Goal: Transaction & Acquisition: Download file/media

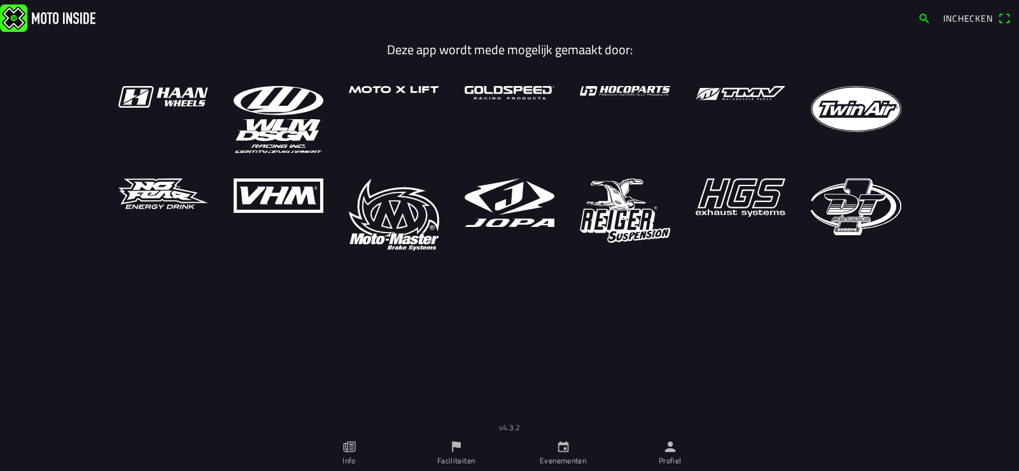
click at [669, 453] on link "Profiel" at bounding box center [670, 453] width 107 height 36
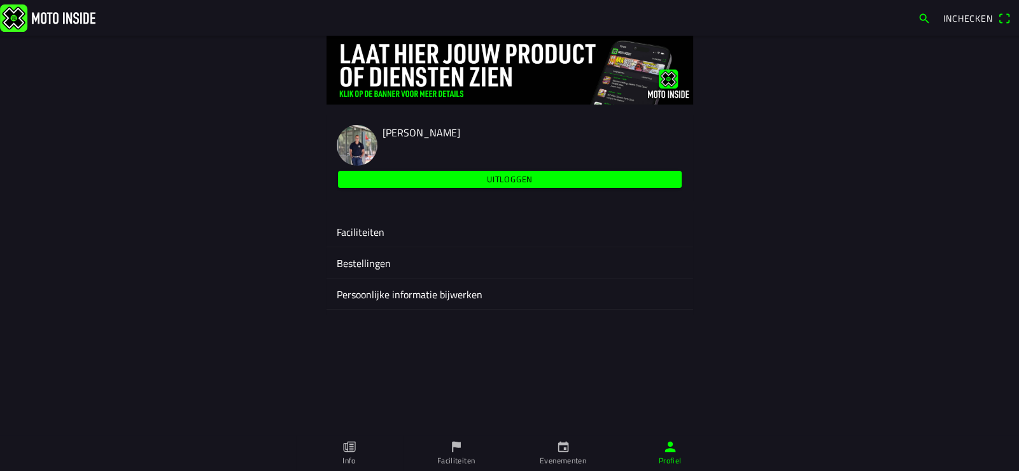
click at [354, 228] on ion-label "Faciliteiten" at bounding box center [510, 231] width 346 height 15
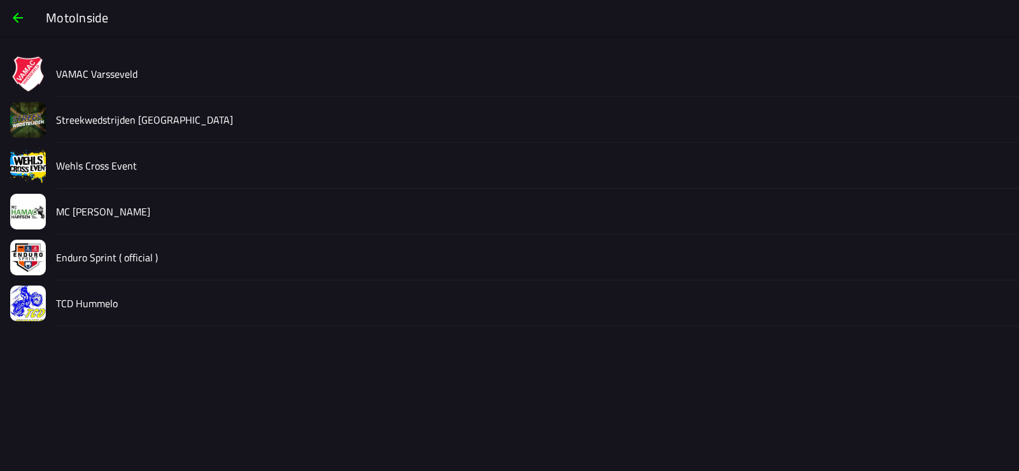
click at [0, 0] on slot "VAMAC Varsseveld" at bounding box center [0, 0] width 0 height 0
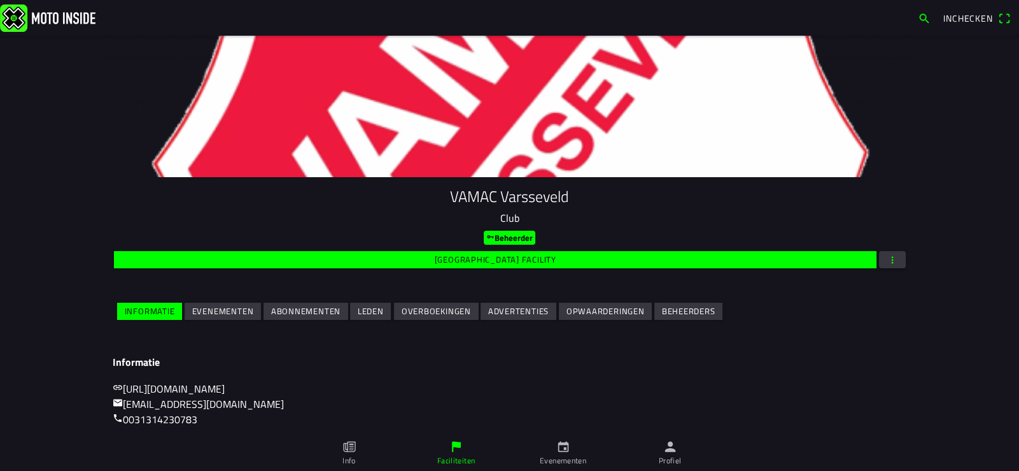
click at [0, 0] on slot "Evenementen" at bounding box center [0, 0] width 0 height 0
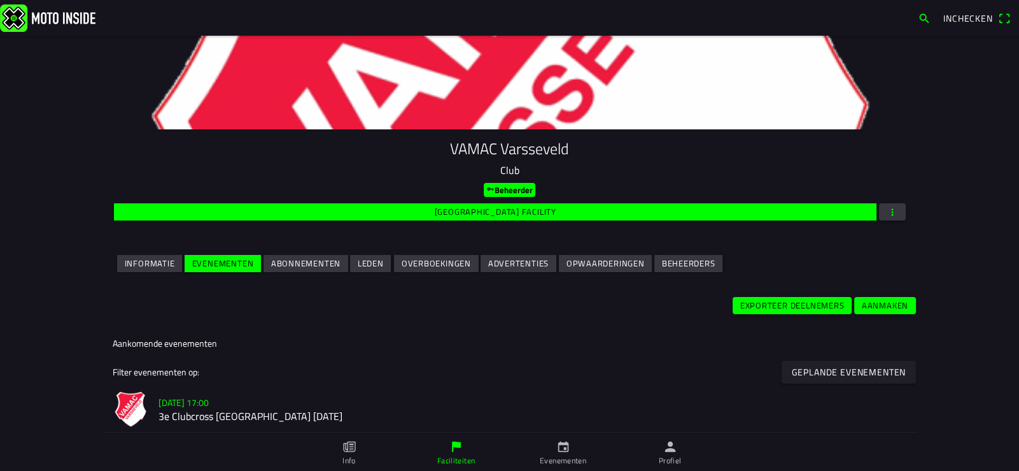
scroll to position [191, 0]
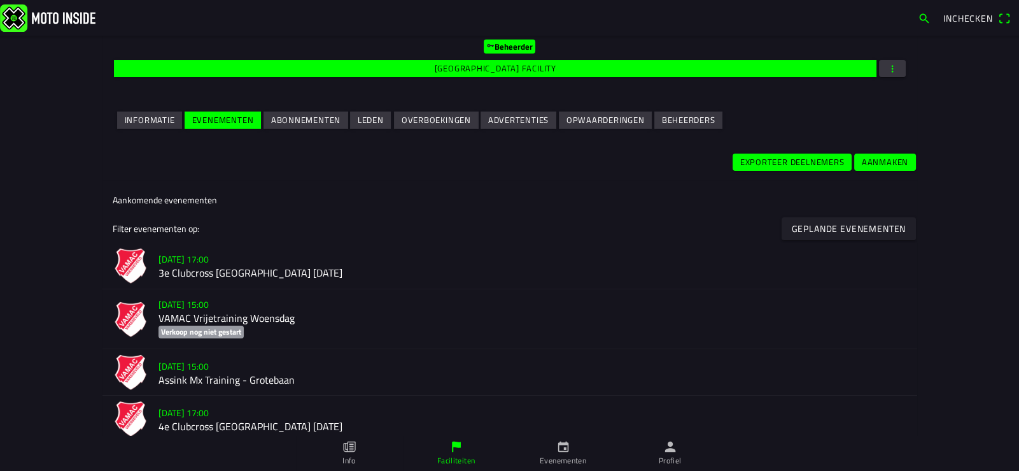
click at [207, 270] on h2 "3e Clubcross [GEOGRAPHIC_DATA] [DATE]" at bounding box center [533, 273] width 749 height 12
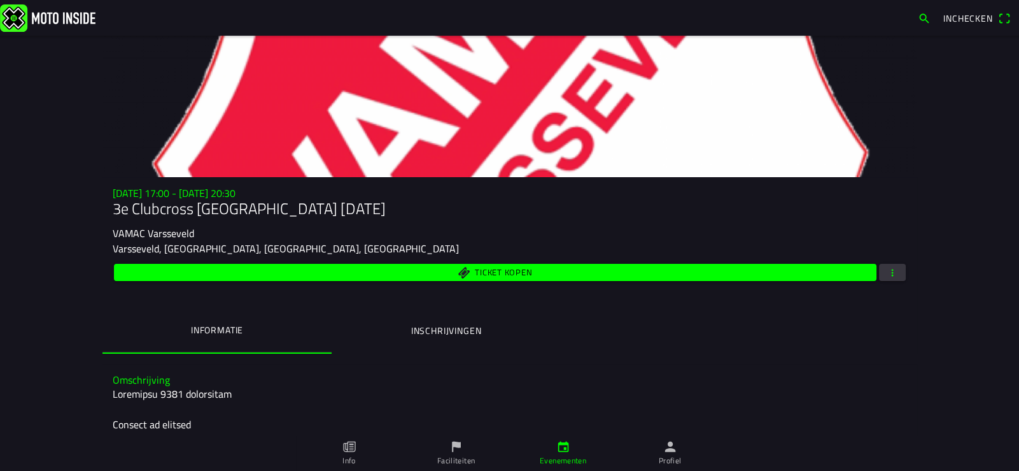
click at [890, 274] on span "button" at bounding box center [892, 272] width 11 height 17
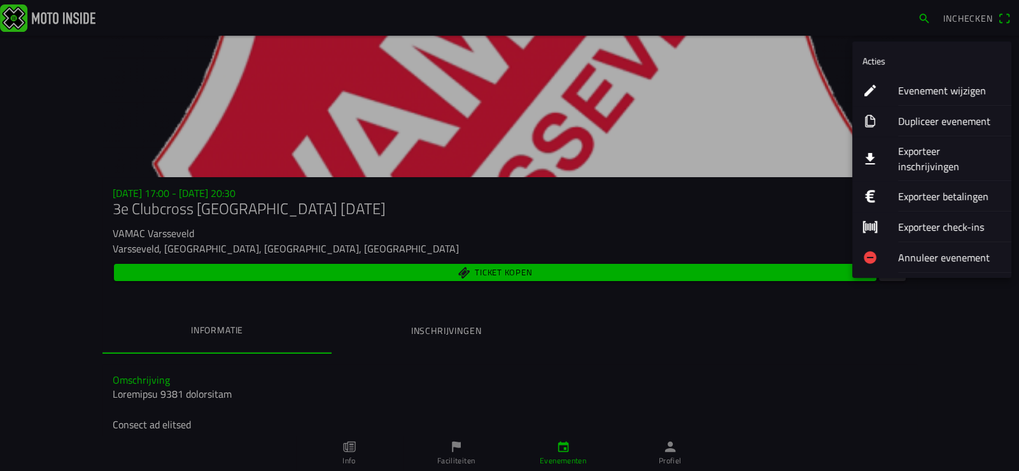
click at [937, 148] on ion-label "Exporteer inschrijvingen" at bounding box center [949, 158] width 103 height 31
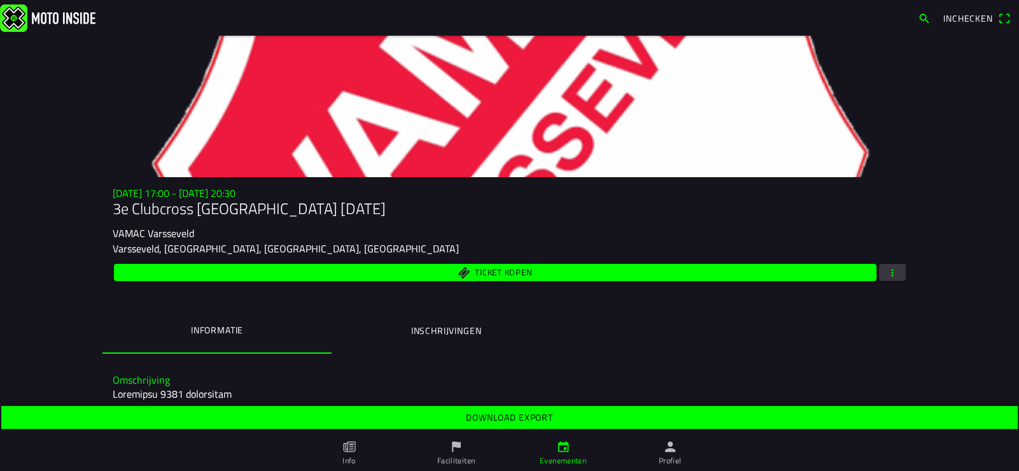
click at [0, 0] on slot "Download export" at bounding box center [0, 0] width 0 height 0
